Goal: Information Seeking & Learning: Learn about a topic

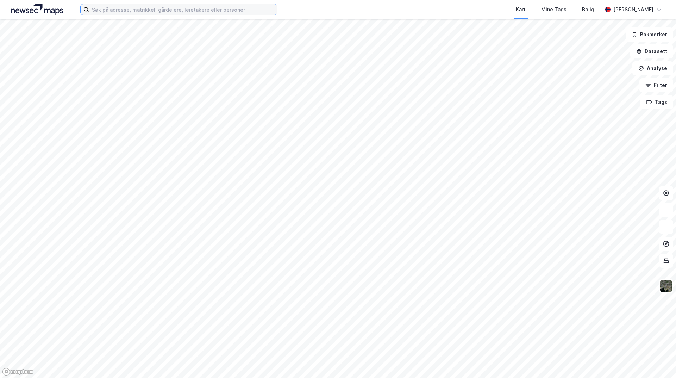
click at [233, 11] on input at bounding box center [183, 9] width 188 height 11
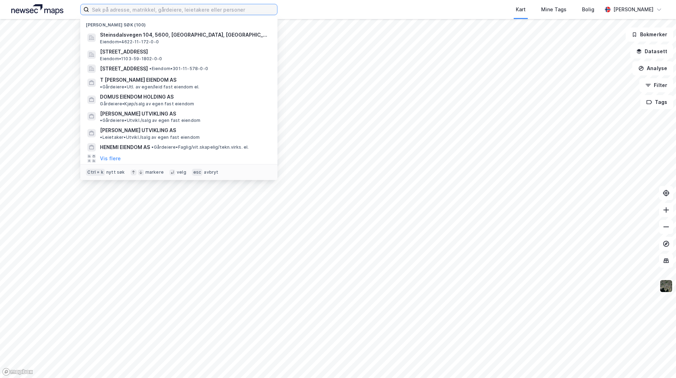
type input "k"
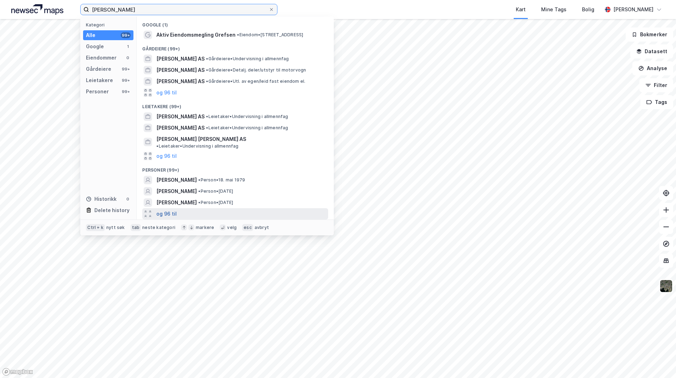
type input "[PERSON_NAME]"
click at [166, 209] on button "og 96 til" at bounding box center [166, 213] width 20 height 8
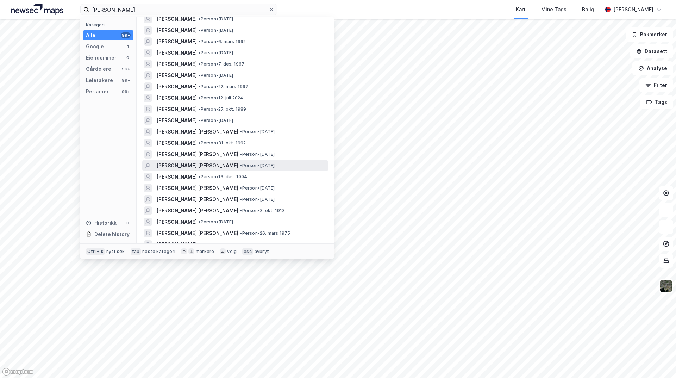
scroll to position [387, 0]
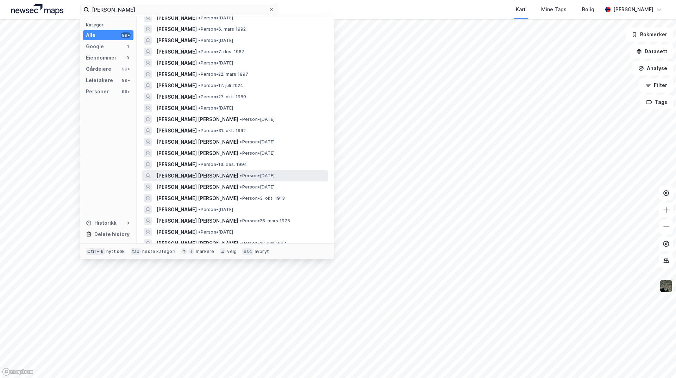
click at [201, 171] on span "[PERSON_NAME] [PERSON_NAME]" at bounding box center [197, 175] width 82 height 8
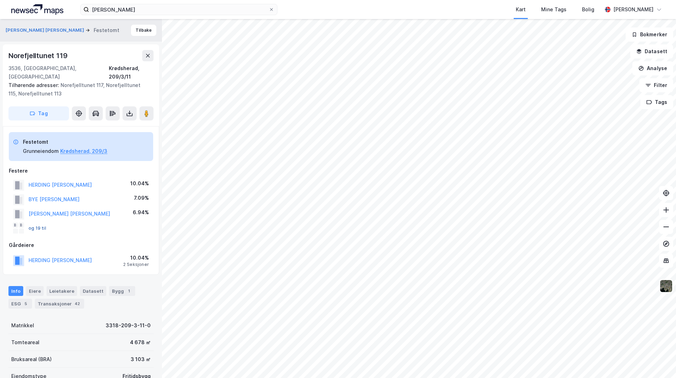
click at [0, 0] on button "og 19 til" at bounding box center [0, 0] width 0 height 0
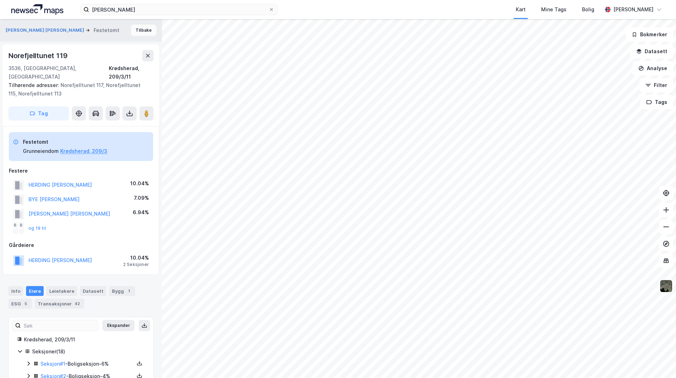
click at [139, 33] on button "Tilbake" at bounding box center [143, 30] width 25 height 11
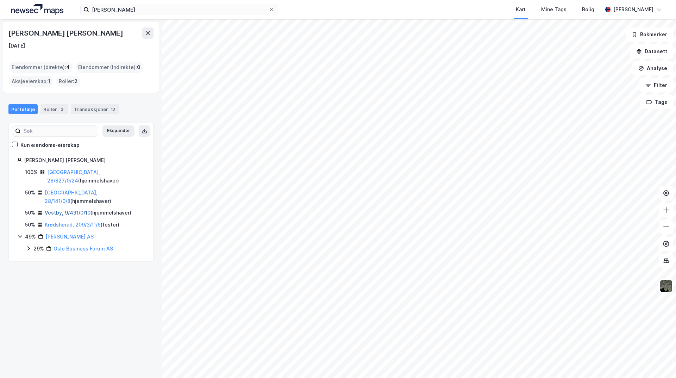
click at [57, 209] on link "Vestby, 9/431/0/10" at bounding box center [68, 212] width 46 height 6
click at [74, 189] on link "[GEOGRAPHIC_DATA], 28/141/0/8" at bounding box center [71, 196] width 53 height 14
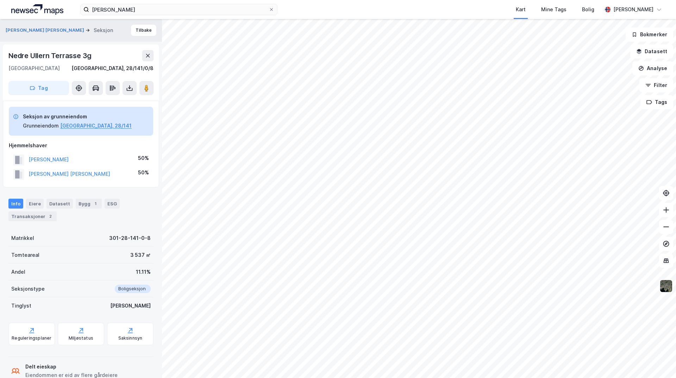
scroll to position [1, 0]
click at [37, 215] on div "Transaksjoner 2" at bounding box center [32, 215] width 48 height 10
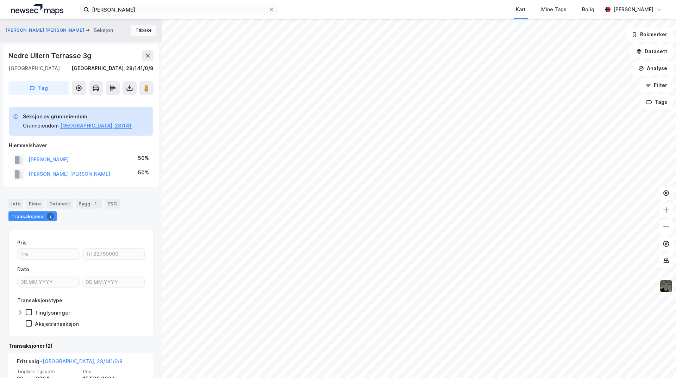
click at [144, 29] on button "Tilbake" at bounding box center [143, 30] width 25 height 11
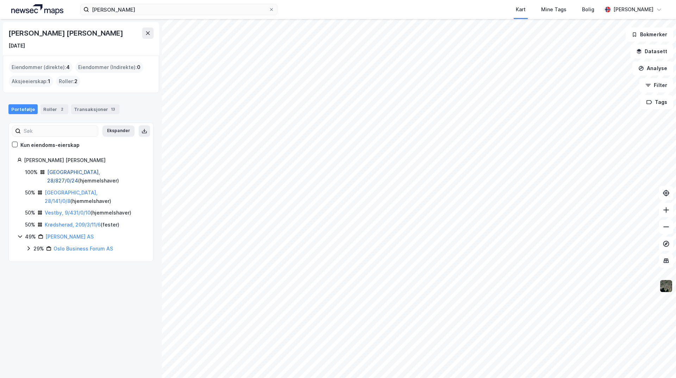
click at [65, 170] on link "[GEOGRAPHIC_DATA], 28/827/0/24" at bounding box center [73, 176] width 53 height 14
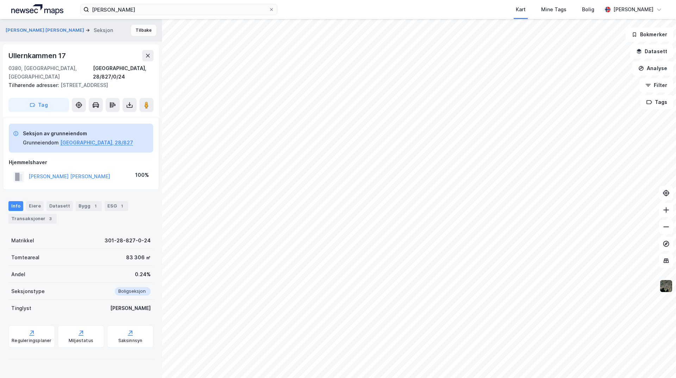
click at [139, 31] on button "Tilbake" at bounding box center [143, 30] width 25 height 11
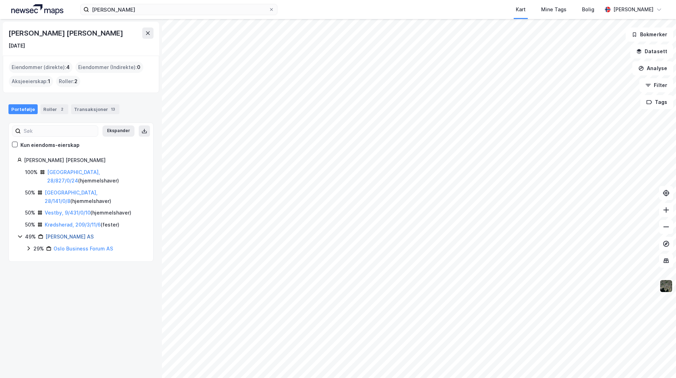
click at [77, 233] on link "[PERSON_NAME] AS" at bounding box center [69, 236] width 48 height 6
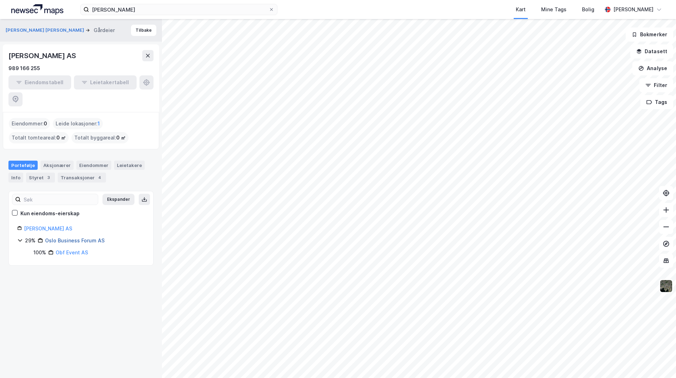
click at [85, 237] on link "Oslo Business Forum AS" at bounding box center [74, 240] width 59 height 6
